Goal: Transaction & Acquisition: Purchase product/service

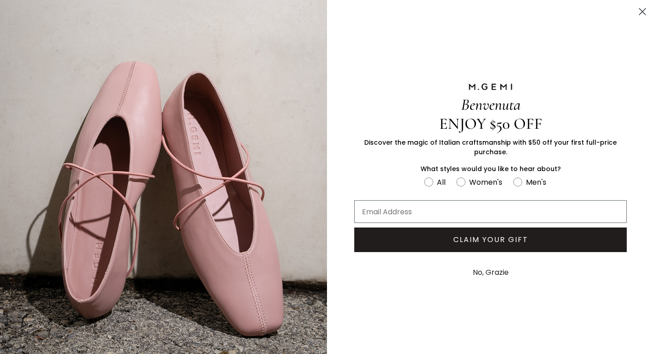
click at [645, 13] on circle "Close dialog" at bounding box center [642, 11] width 15 height 15
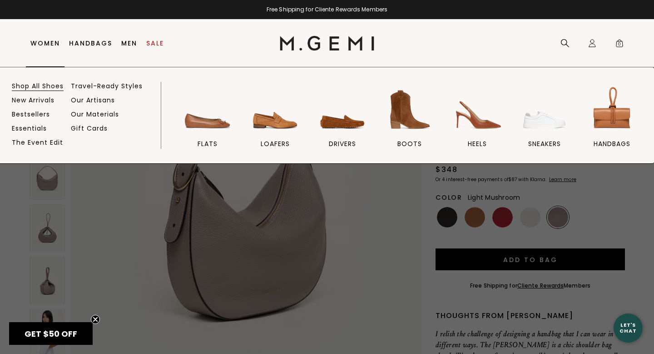
click at [43, 85] on link "Shop All Shoes" at bounding box center [38, 86] width 52 height 8
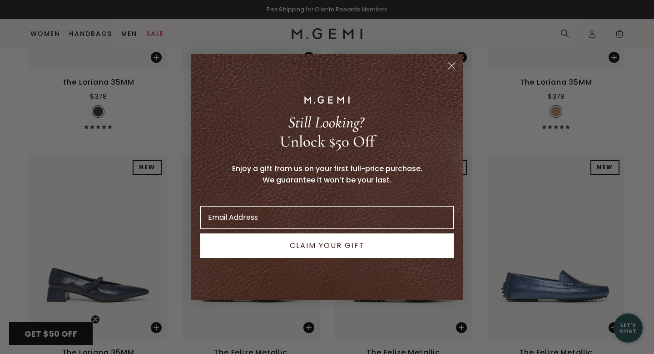
scroll to position [8468, 0]
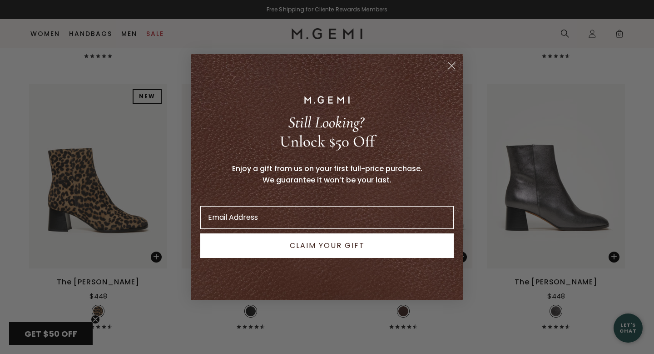
click at [449, 68] on icon "Close dialog" at bounding box center [452, 66] width 6 height 6
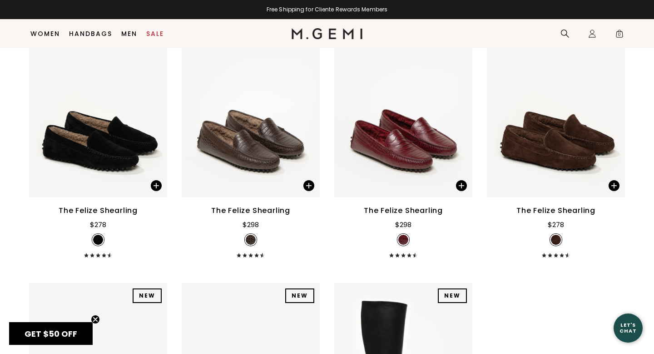
scroll to position [10528, 0]
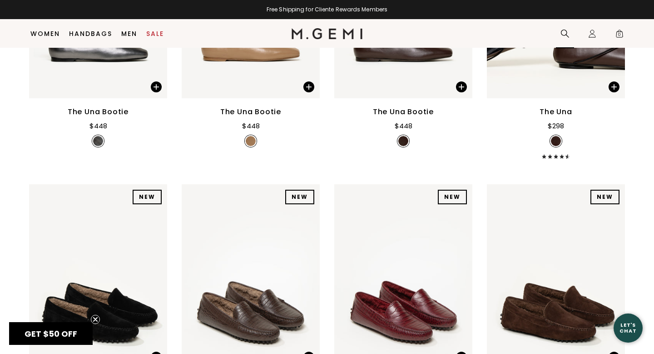
click at [565, 30] on icon at bounding box center [565, 34] width 8 height 8
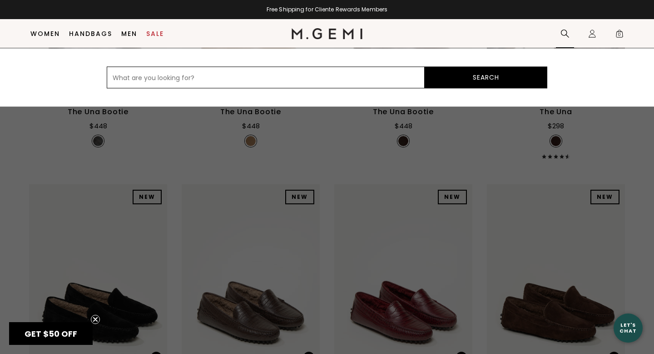
click at [290, 78] on input "text" at bounding box center [266, 77] width 318 height 22
type input "clog"
click at [483, 74] on button "Search" at bounding box center [486, 77] width 123 height 22
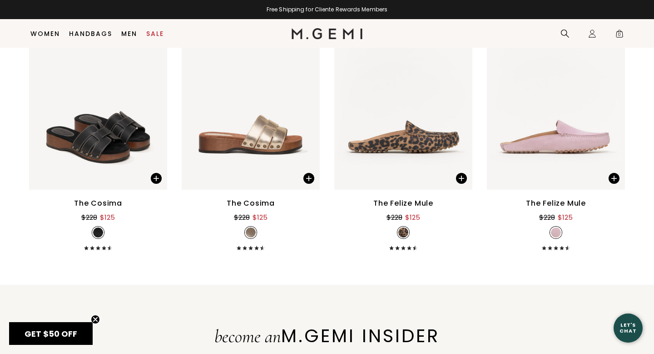
scroll to position [126, 0]
